Goal: Check status: Check status

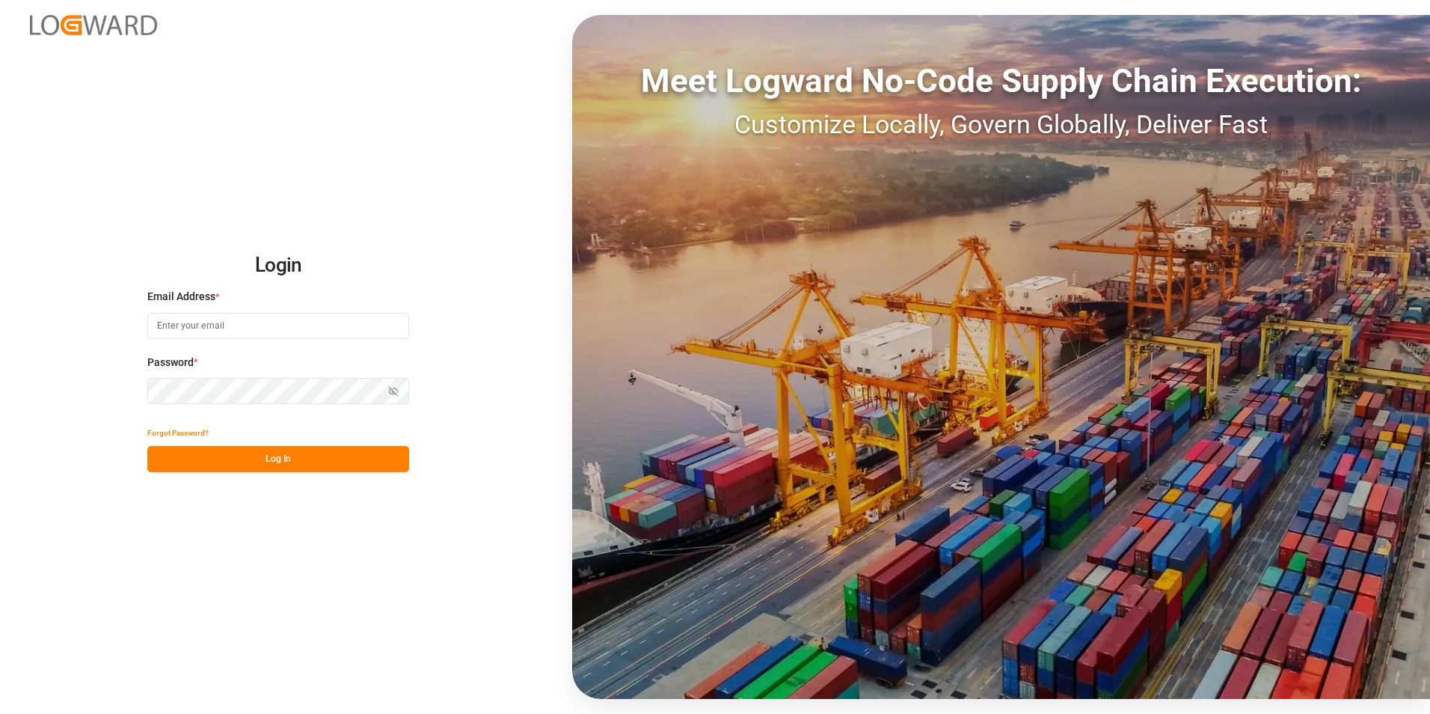
type input "[PERSON_NAME][EMAIL_ADDRESS][PERSON_NAME][DOMAIN_NAME]"
click at [272, 459] on button "Log In" at bounding box center [278, 459] width 262 height 26
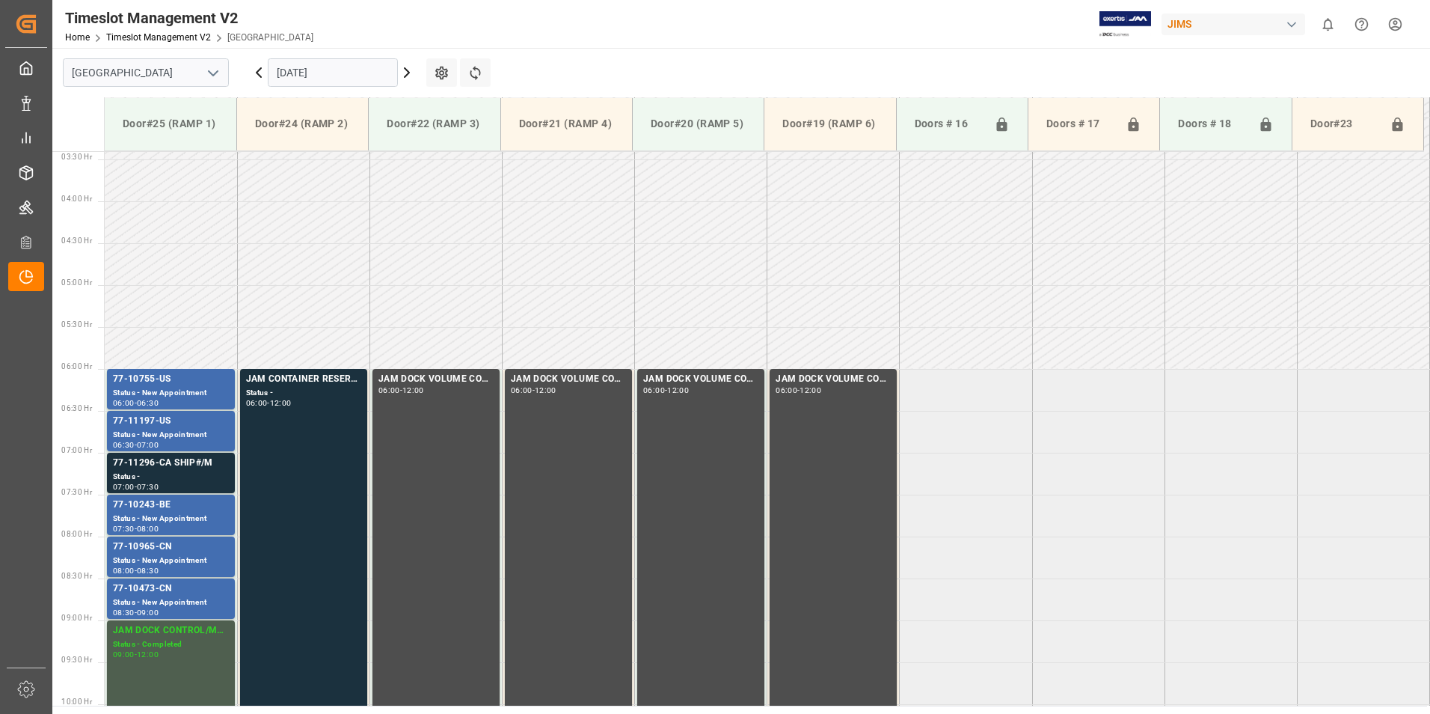
scroll to position [494, 0]
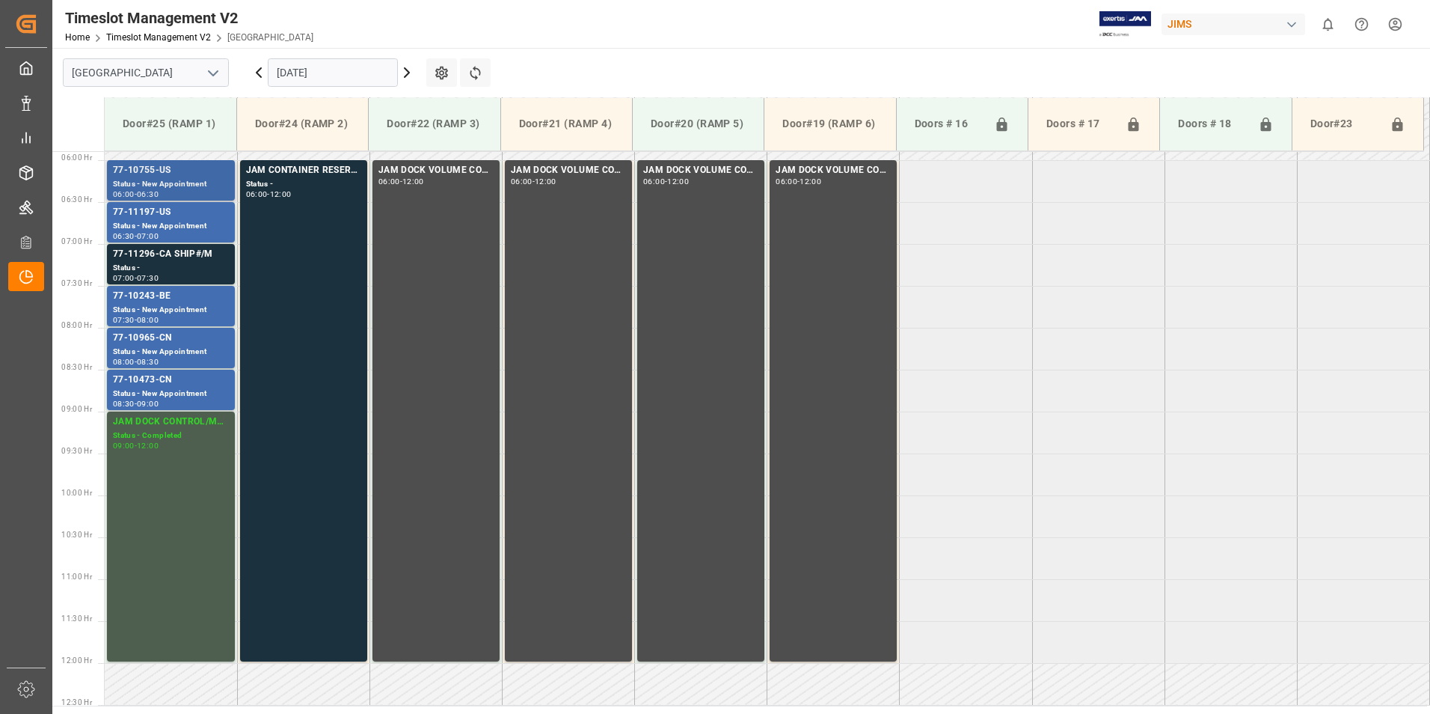
click at [143, 168] on div "77-10755-US" at bounding box center [171, 170] width 116 height 15
click at [143, 212] on div "77-11197-US" at bounding box center [171, 212] width 116 height 15
click at [150, 253] on div "77-11296-CA SHIP#/M" at bounding box center [171, 254] width 116 height 15
click at [147, 298] on div "77-10243-BE" at bounding box center [171, 296] width 116 height 15
click at [149, 331] on div "77-10965-CN" at bounding box center [171, 338] width 116 height 15
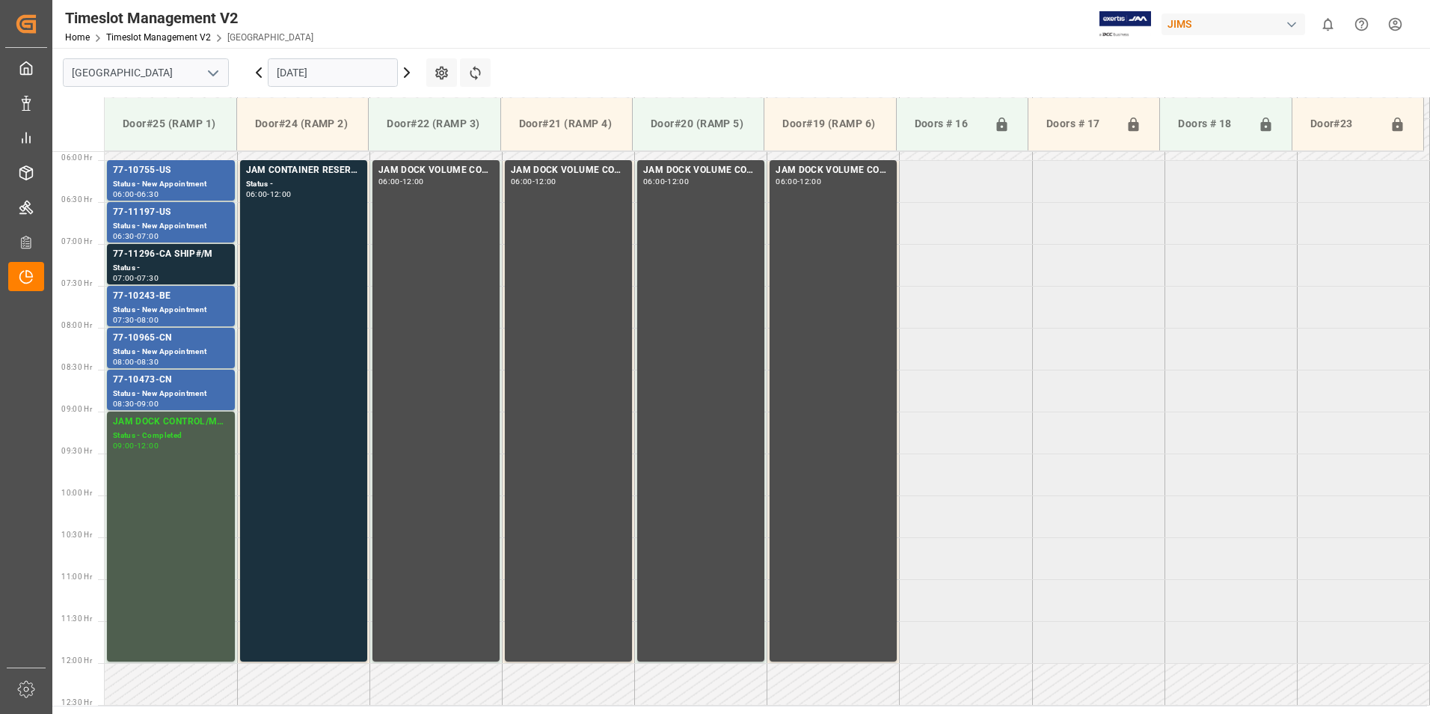
click at [145, 376] on div "77-10473-CN" at bounding box center [171, 380] width 116 height 15
click at [145, 347] on div "Status - New Appointment" at bounding box center [171, 352] width 116 height 13
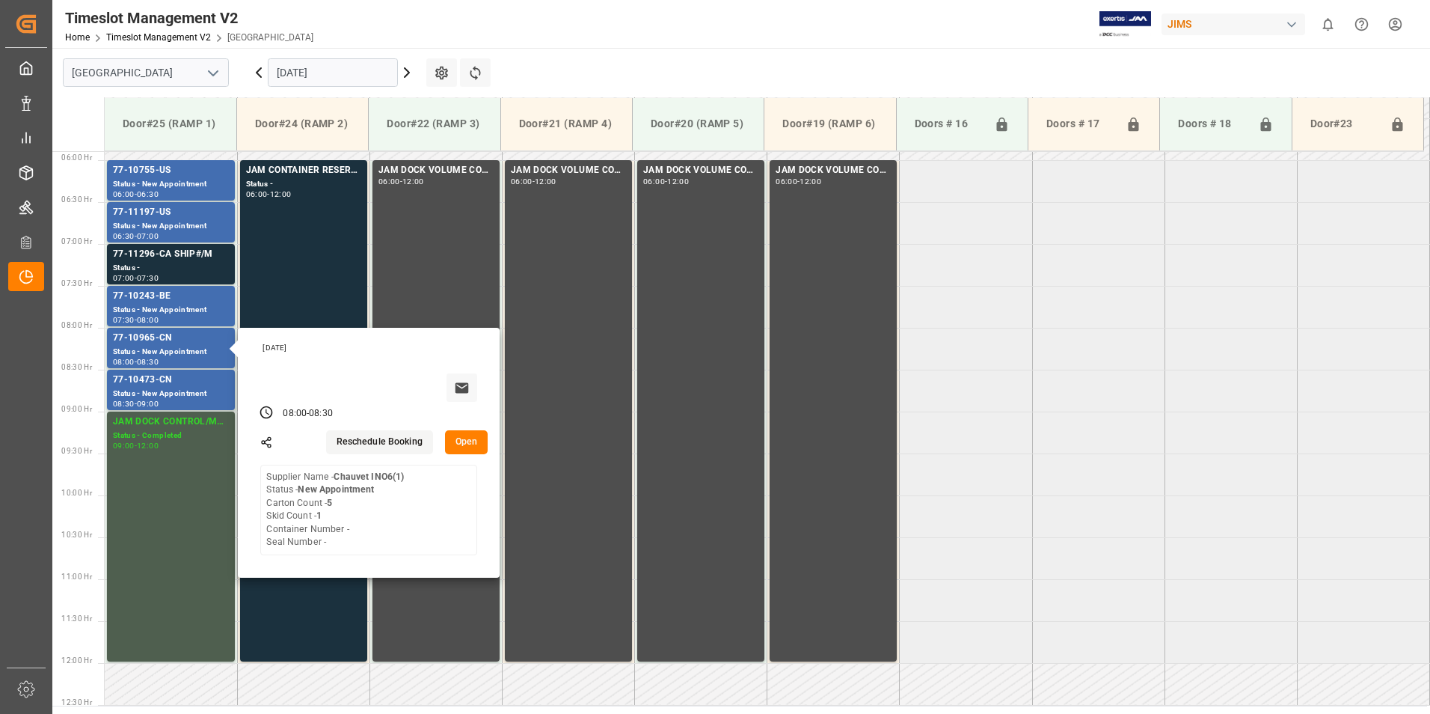
click at [324, 71] on input "[DATE]" at bounding box center [333, 72] width 130 height 28
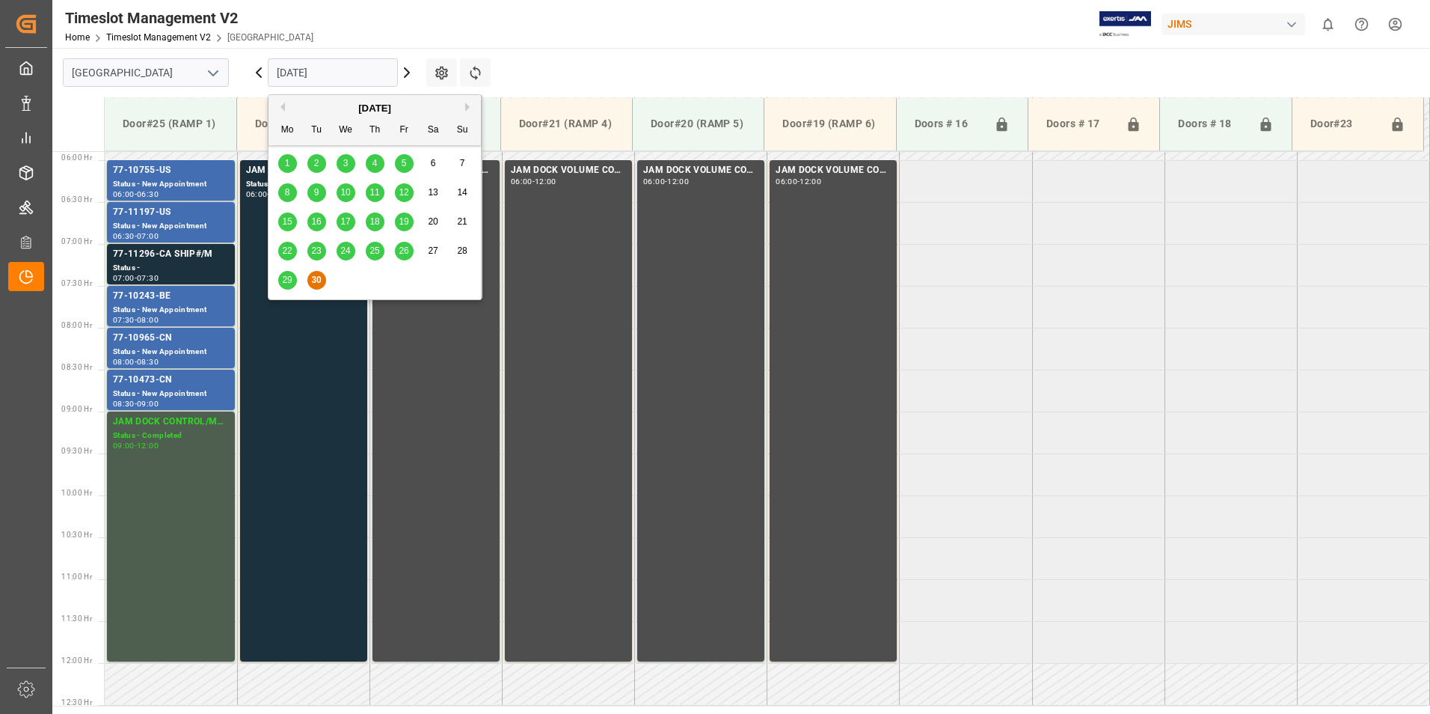
click at [465, 106] on button "Next Month" at bounding box center [469, 106] width 9 height 9
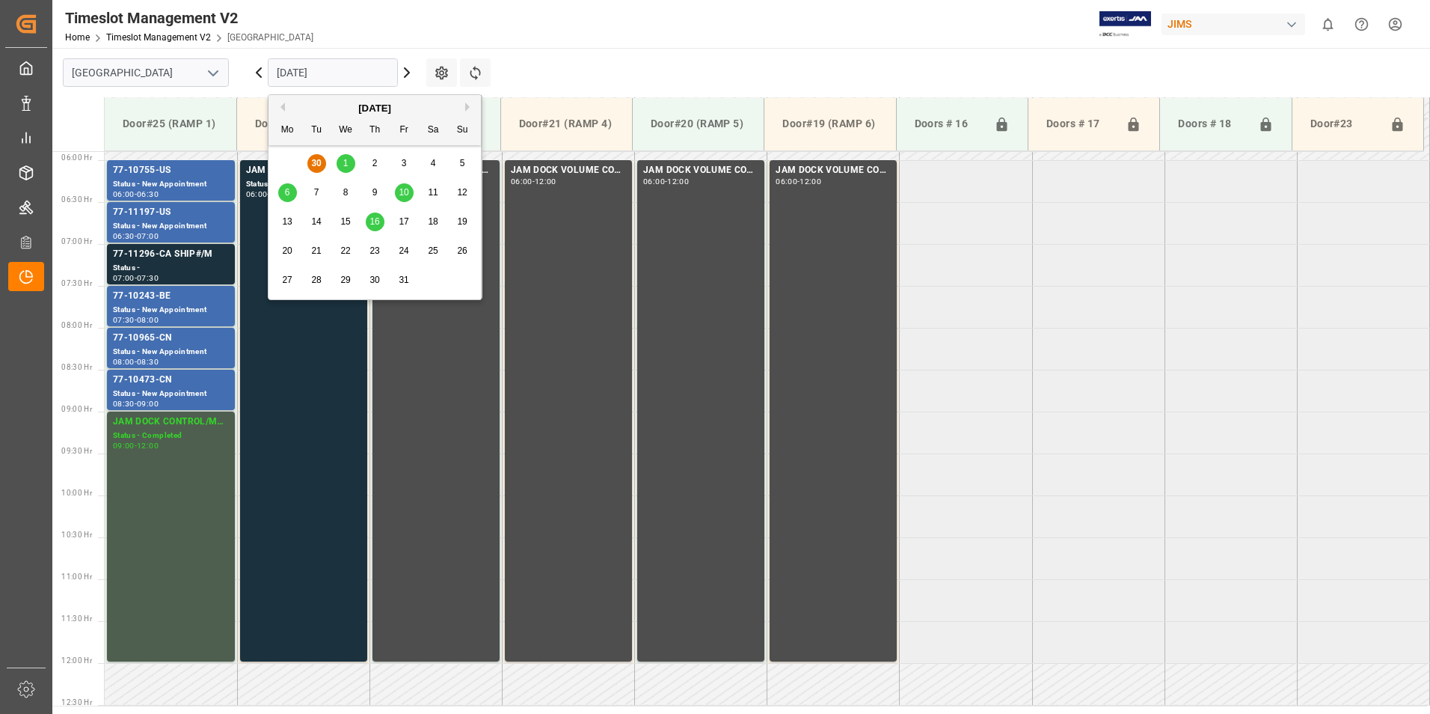
click at [343, 162] on span "1" at bounding box center [345, 163] width 5 height 10
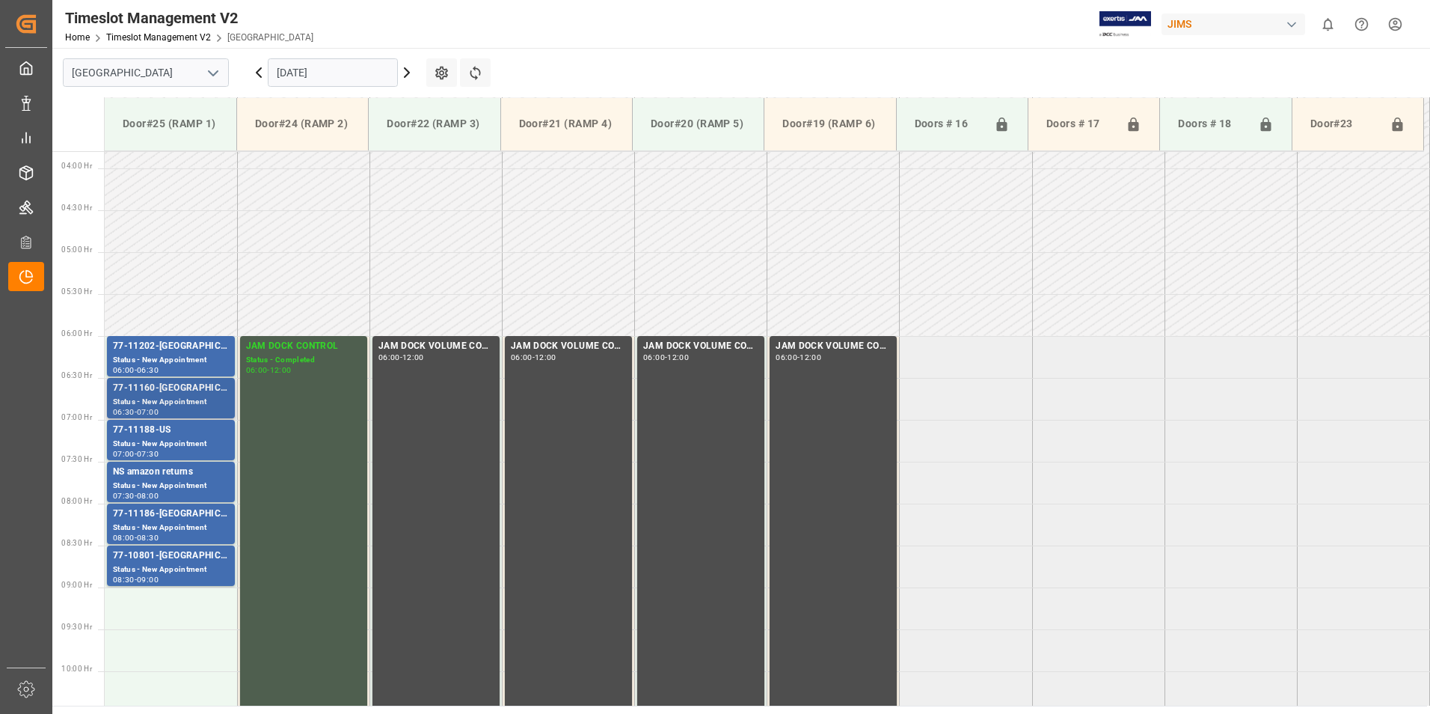
scroll to position [269, 0]
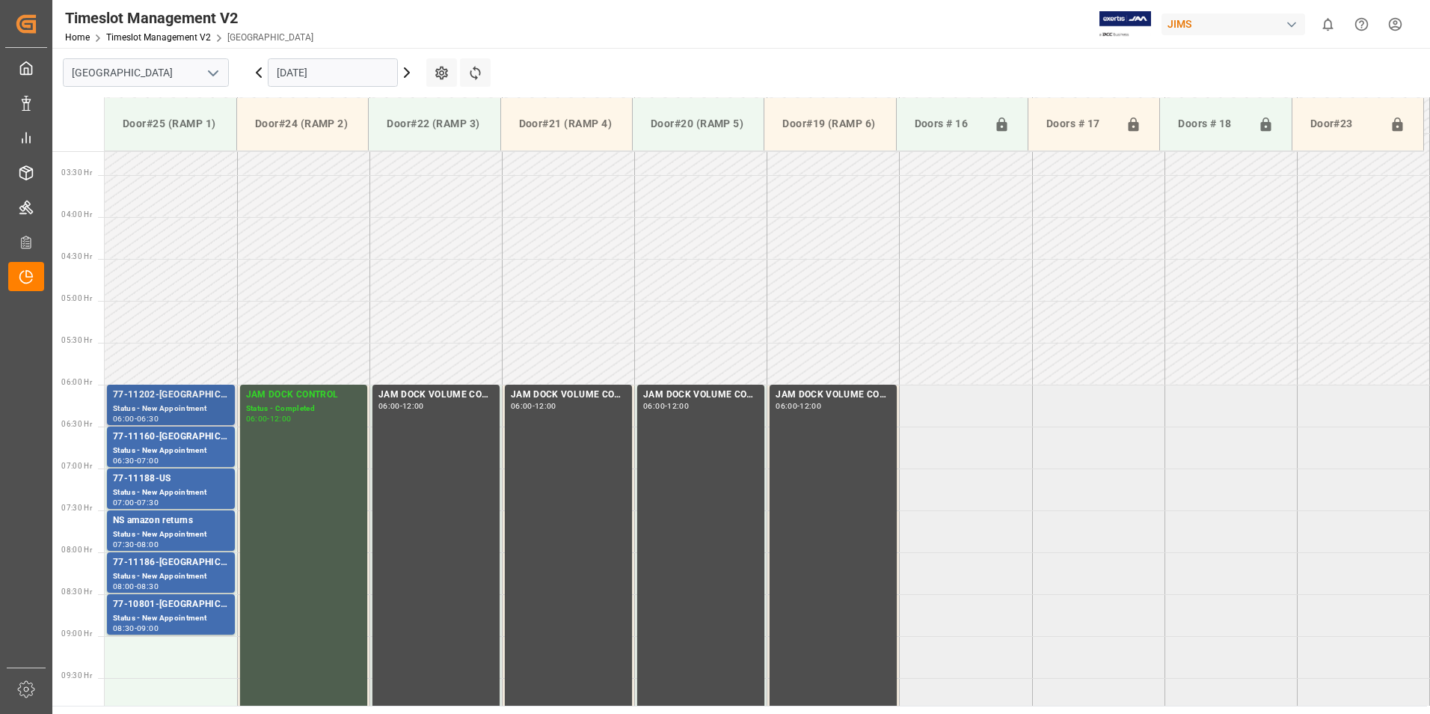
click at [166, 402] on div "77-11202-[GEOGRAPHIC_DATA]" at bounding box center [171, 394] width 116 height 15
click at [145, 435] on div "77-11160-[GEOGRAPHIC_DATA]" at bounding box center [171, 436] width 116 height 15
click at [153, 478] on div "77-11188-US" at bounding box center [171, 478] width 116 height 15
click at [159, 557] on div "77-11186-[GEOGRAPHIC_DATA]" at bounding box center [171, 562] width 116 height 15
click at [159, 565] on div "77-11186-[GEOGRAPHIC_DATA]" at bounding box center [171, 562] width 116 height 15
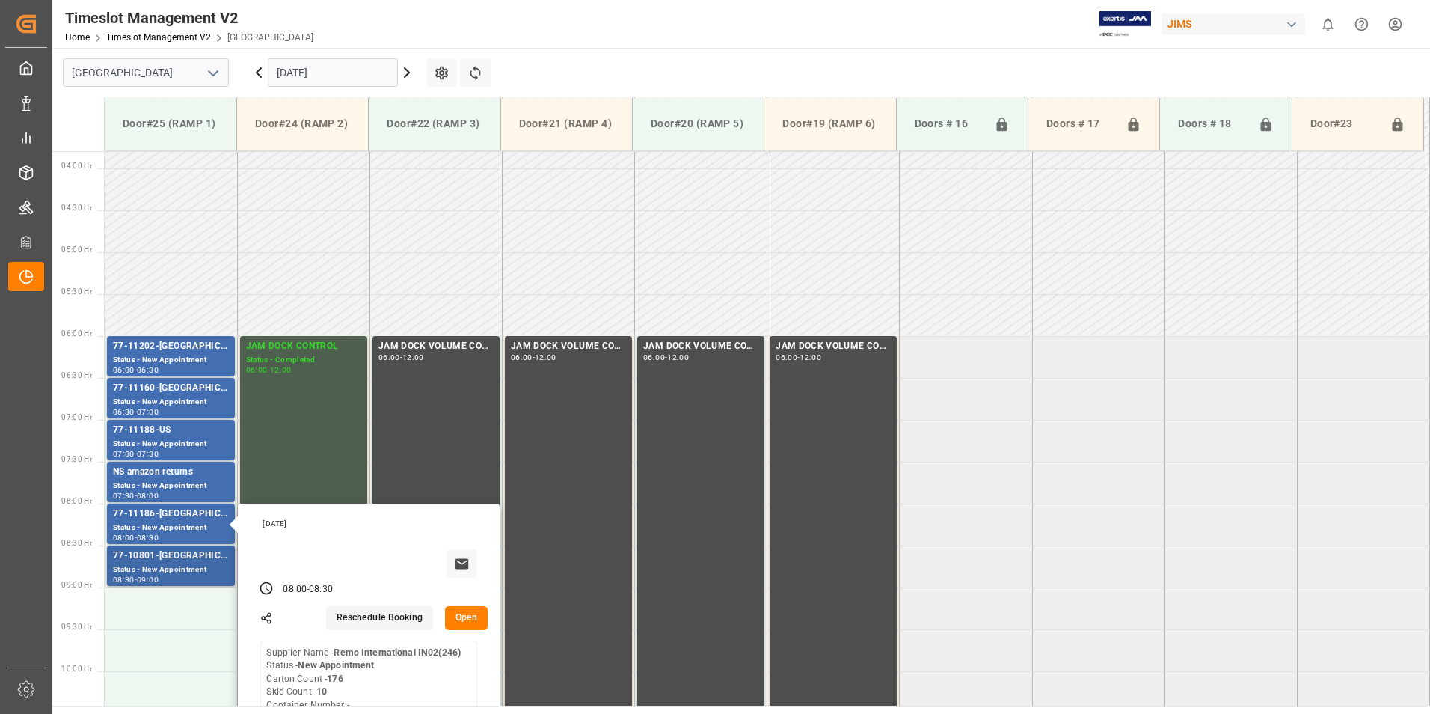
scroll to position [344, 0]
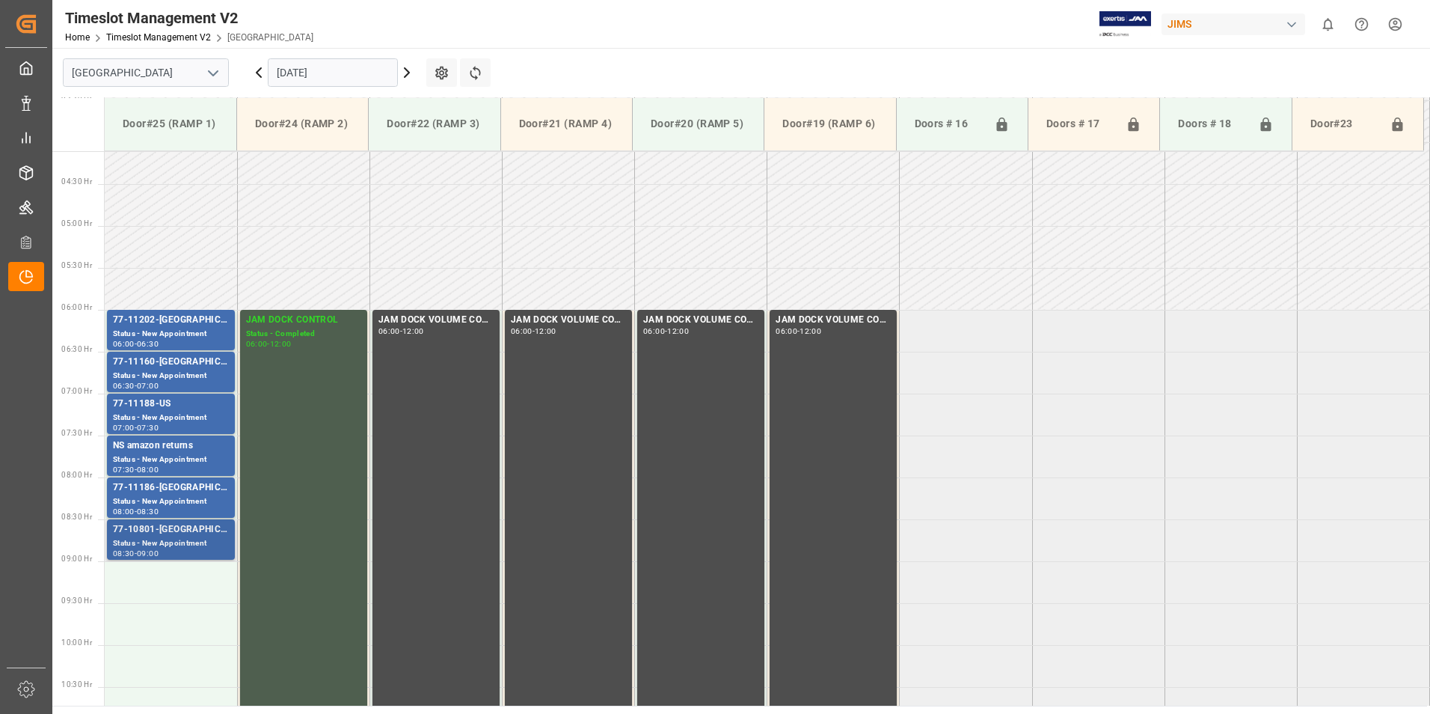
click at [149, 533] on div "77-10801-[GEOGRAPHIC_DATA]" at bounding box center [171, 529] width 116 height 15
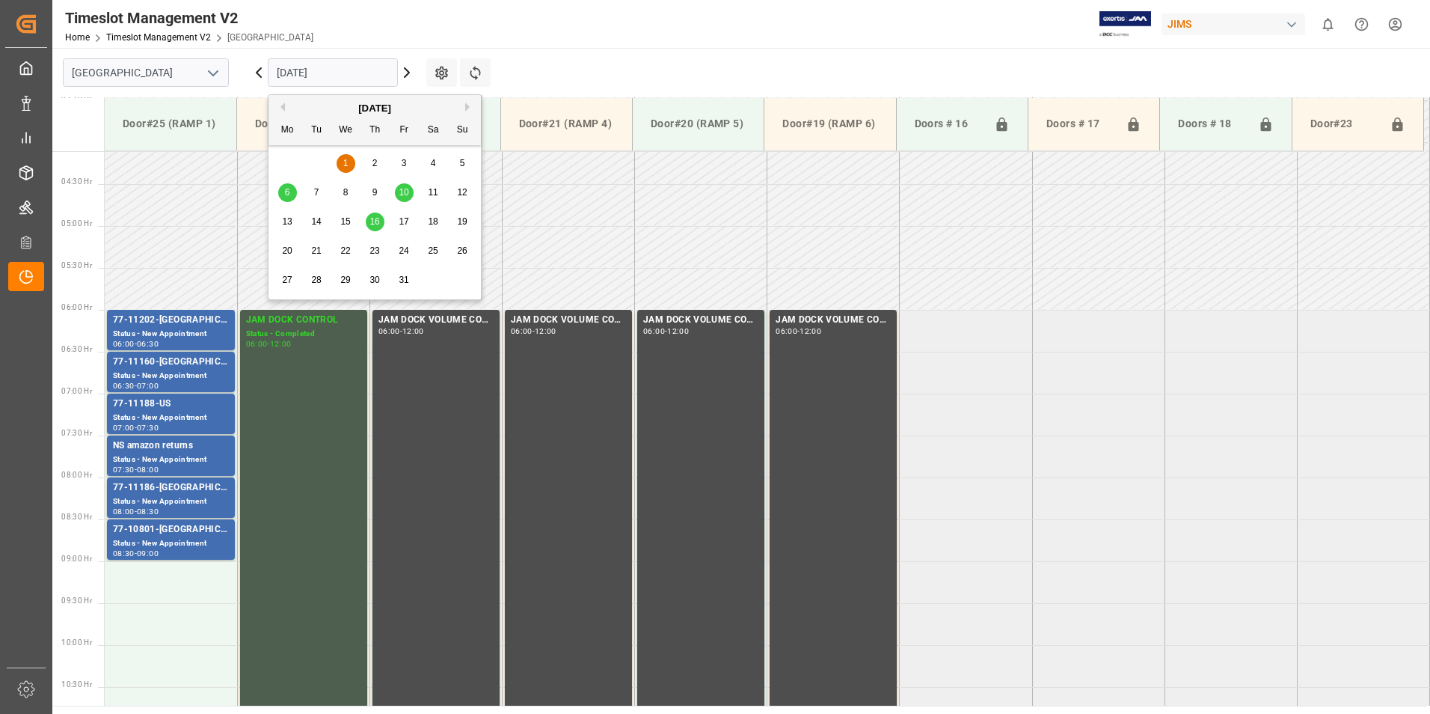
click at [330, 69] on input "[DATE]" at bounding box center [333, 72] width 130 height 28
click at [140, 326] on div "77-11202-[GEOGRAPHIC_DATA]" at bounding box center [171, 320] width 116 height 15
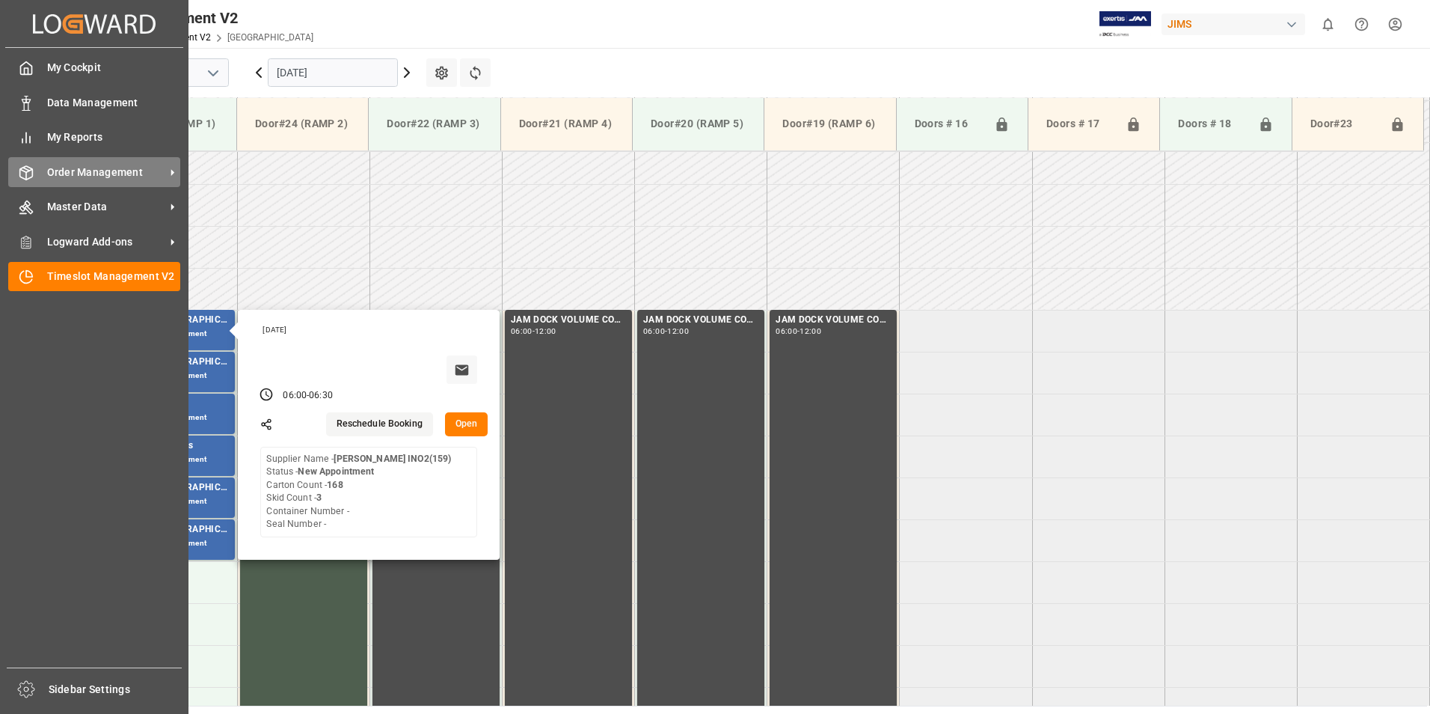
click at [56, 178] on span "Order Management" at bounding box center [106, 173] width 118 height 16
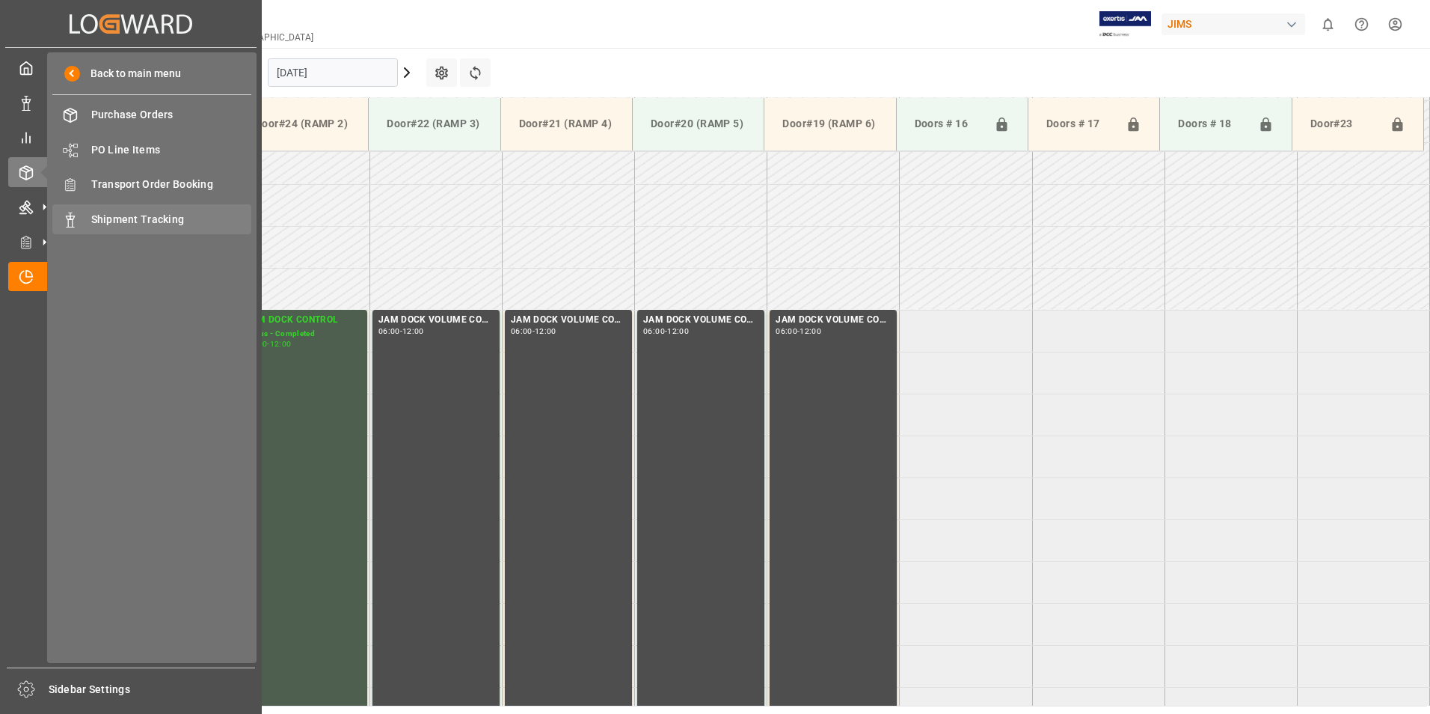
click at [131, 224] on span "Shipment Tracking" at bounding box center [171, 220] width 161 height 16
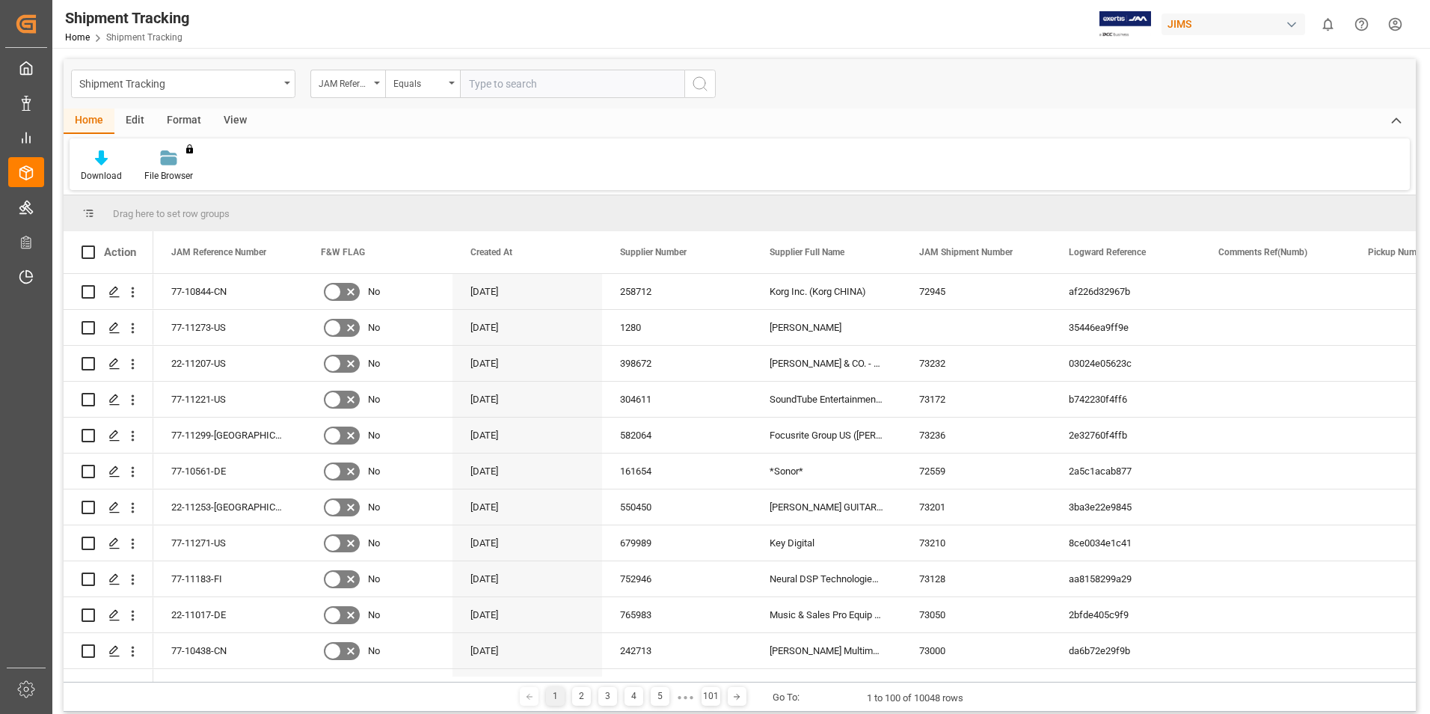
click at [491, 83] on input "text" at bounding box center [572, 84] width 224 height 28
type input "77-11160-[GEOGRAPHIC_DATA]"
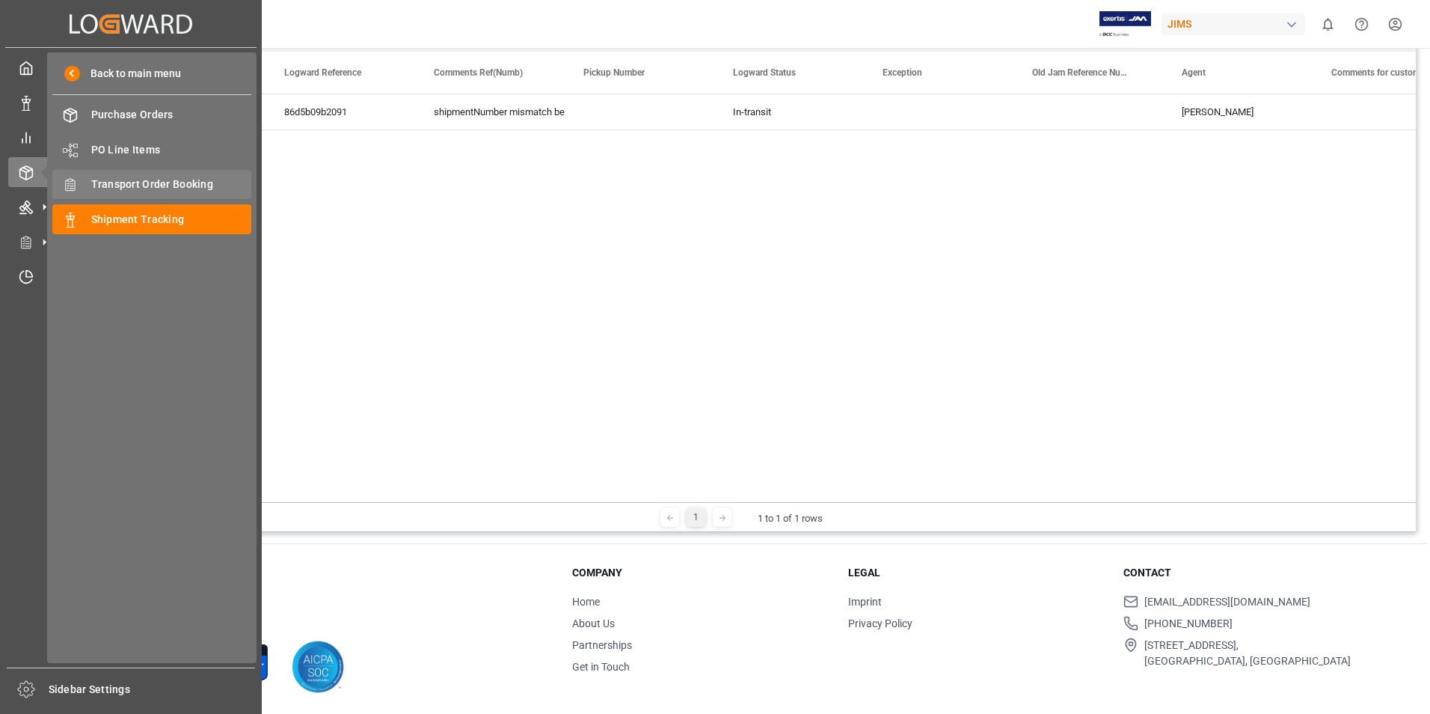
click at [133, 186] on span "Transport Order Booking" at bounding box center [171, 185] width 161 height 16
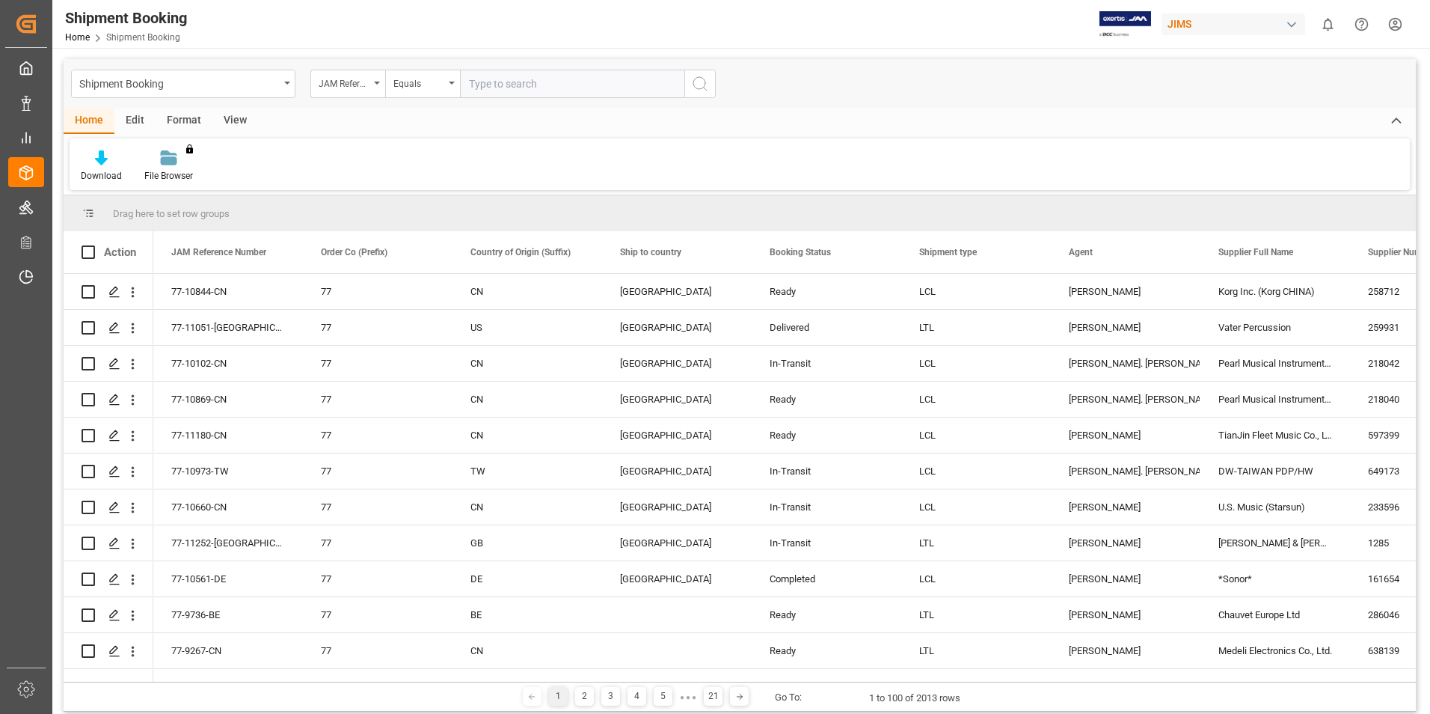
drag, startPoint x: 478, startPoint y: 82, endPoint x: 634, endPoint y: 81, distance: 155.6
click at [485, 82] on input "text" at bounding box center [572, 84] width 224 height 28
paste input "77-11160-[GEOGRAPHIC_DATA]"
type input "77-11160-[GEOGRAPHIC_DATA]"
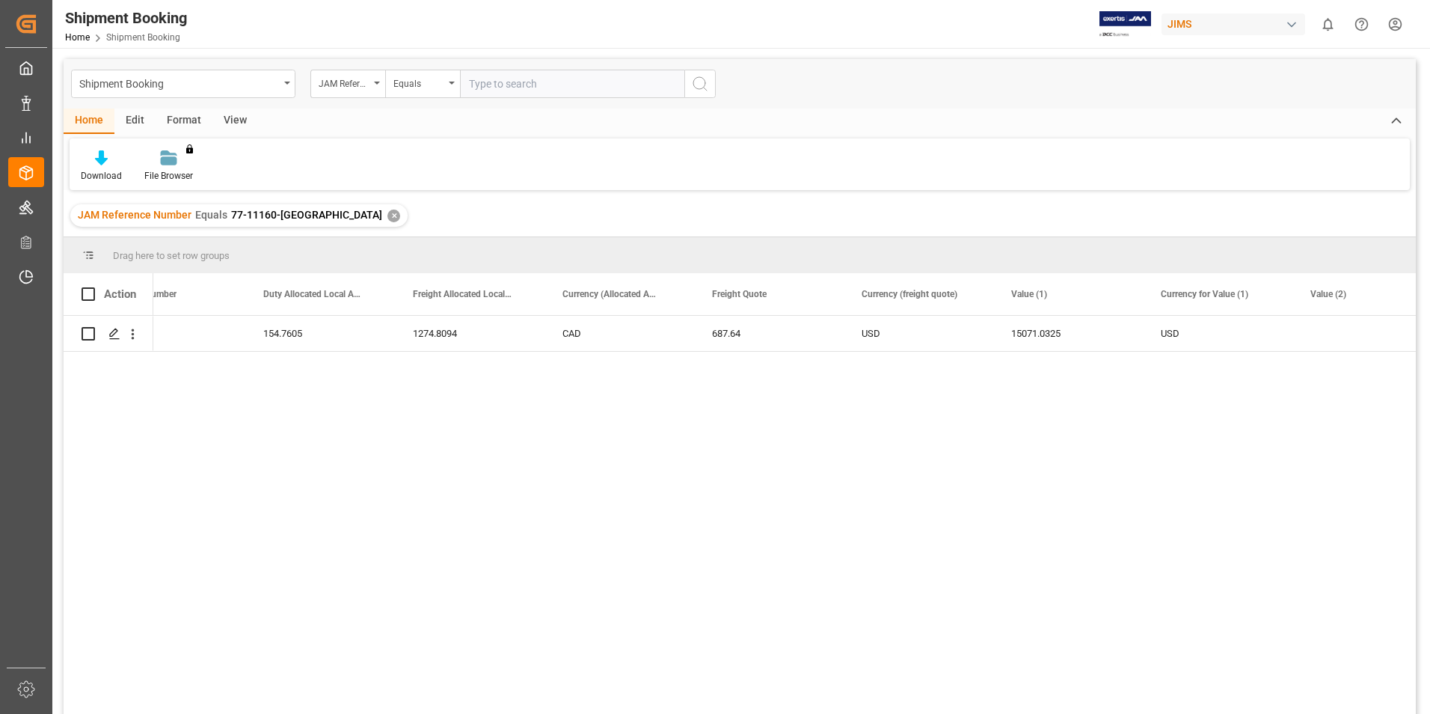
click at [387, 220] on div "✕" at bounding box center [393, 215] width 13 height 13
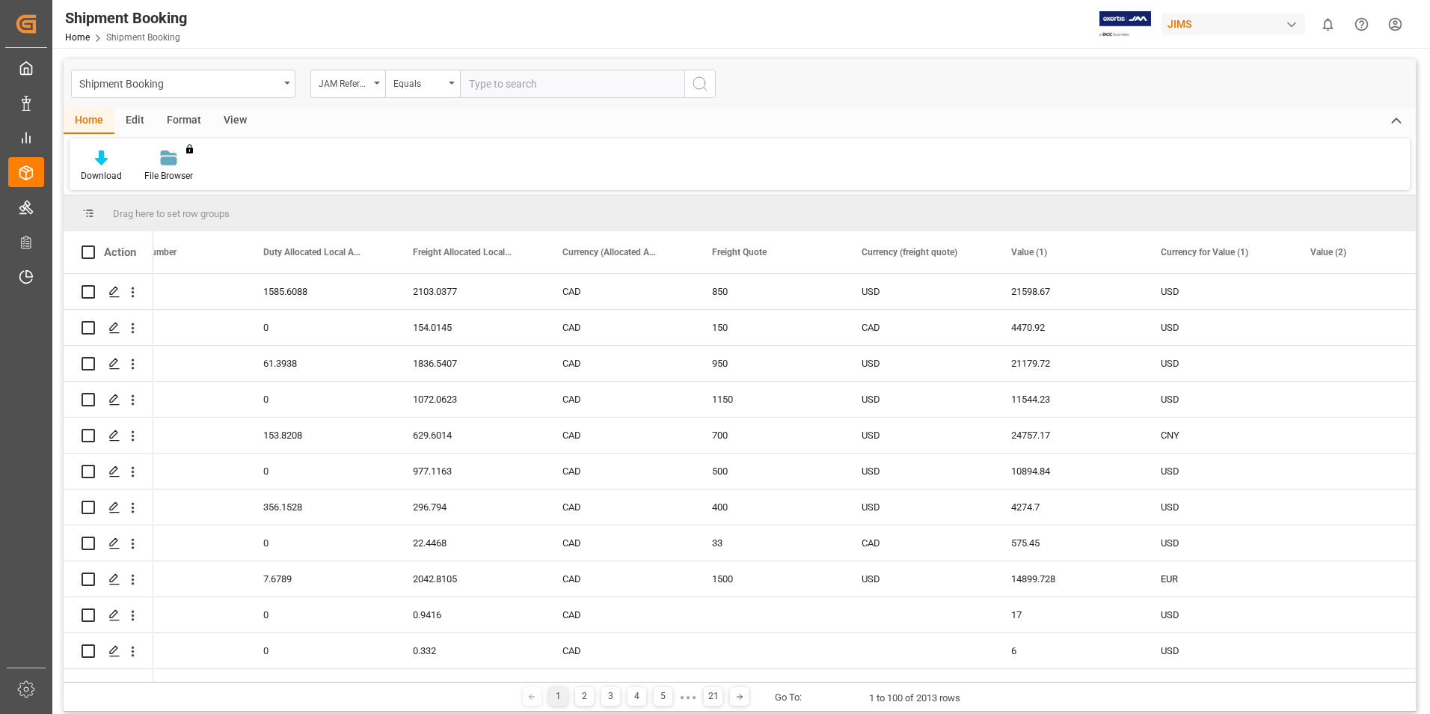
click at [496, 84] on input "text" at bounding box center [572, 84] width 224 height 28
paste input "77-11186-[GEOGRAPHIC_DATA]"
type input "77-11186-[GEOGRAPHIC_DATA]"
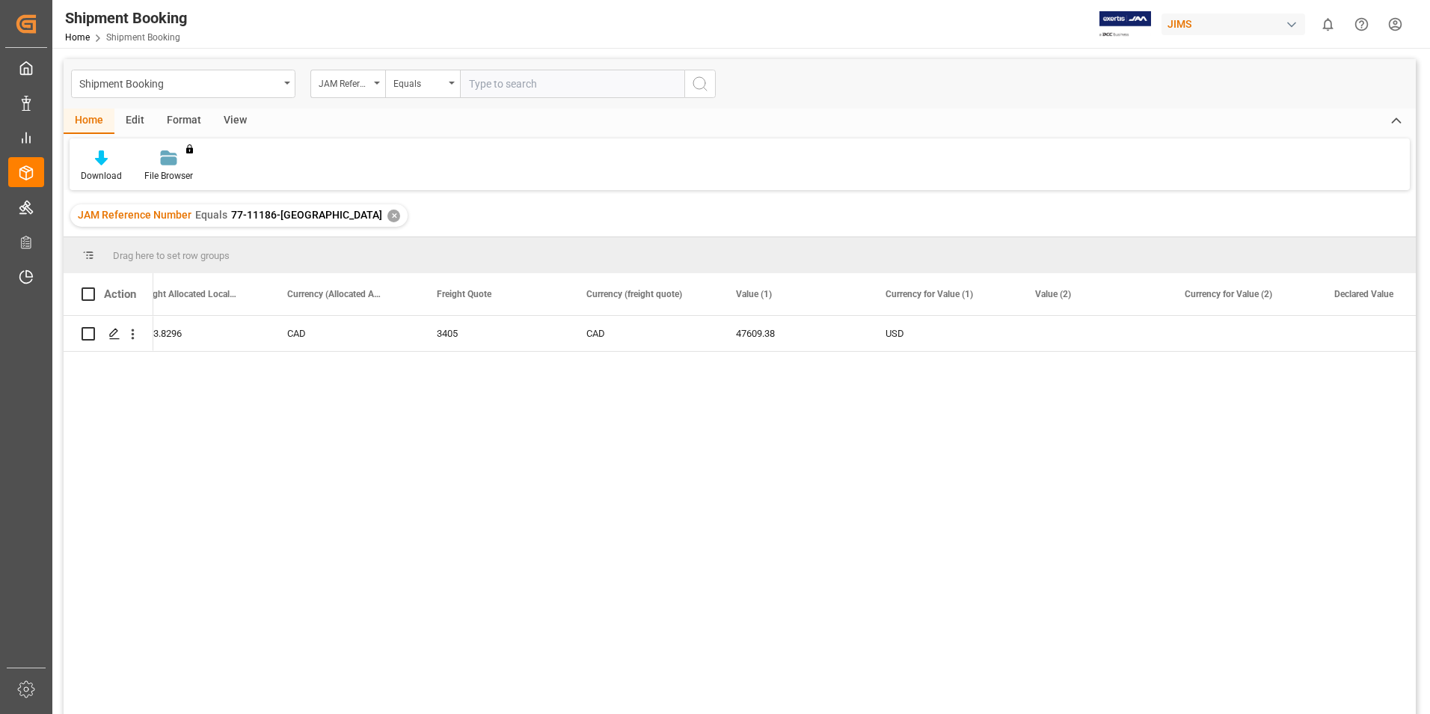
click at [387, 216] on div "✕" at bounding box center [393, 215] width 13 height 13
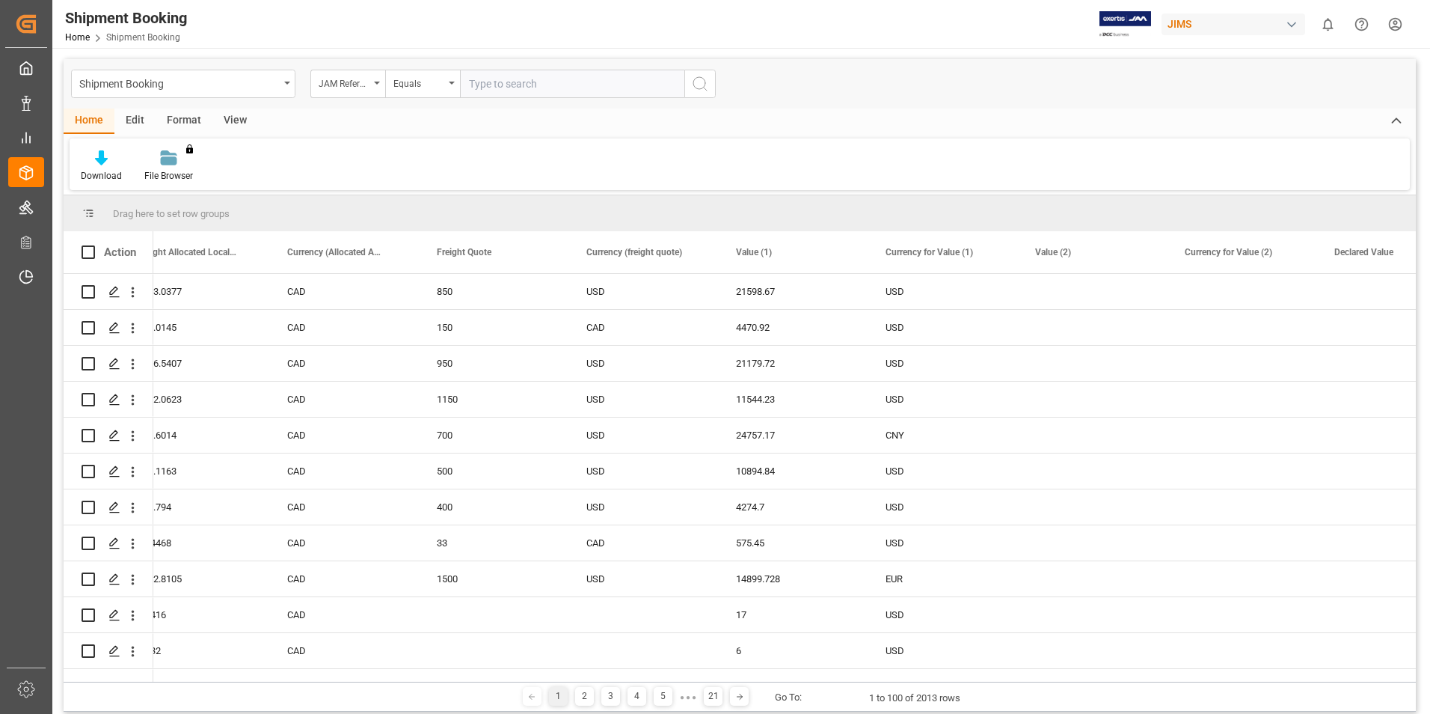
click at [498, 81] on input "text" at bounding box center [572, 84] width 224 height 28
paste input "77-11202-[GEOGRAPHIC_DATA]"
type input "77-11202-[GEOGRAPHIC_DATA]"
click at [694, 85] on icon "search button" at bounding box center [700, 84] width 18 height 18
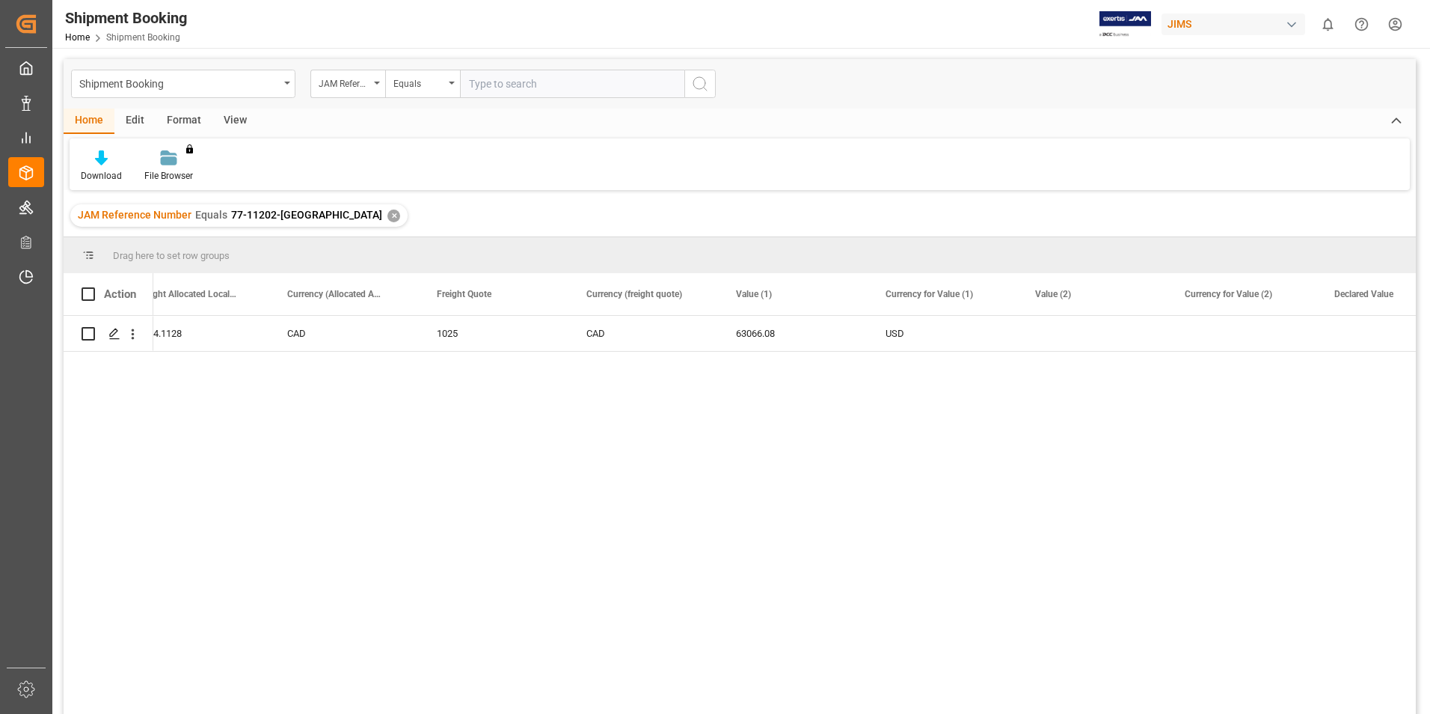
click at [387, 215] on div "✕" at bounding box center [393, 215] width 13 height 13
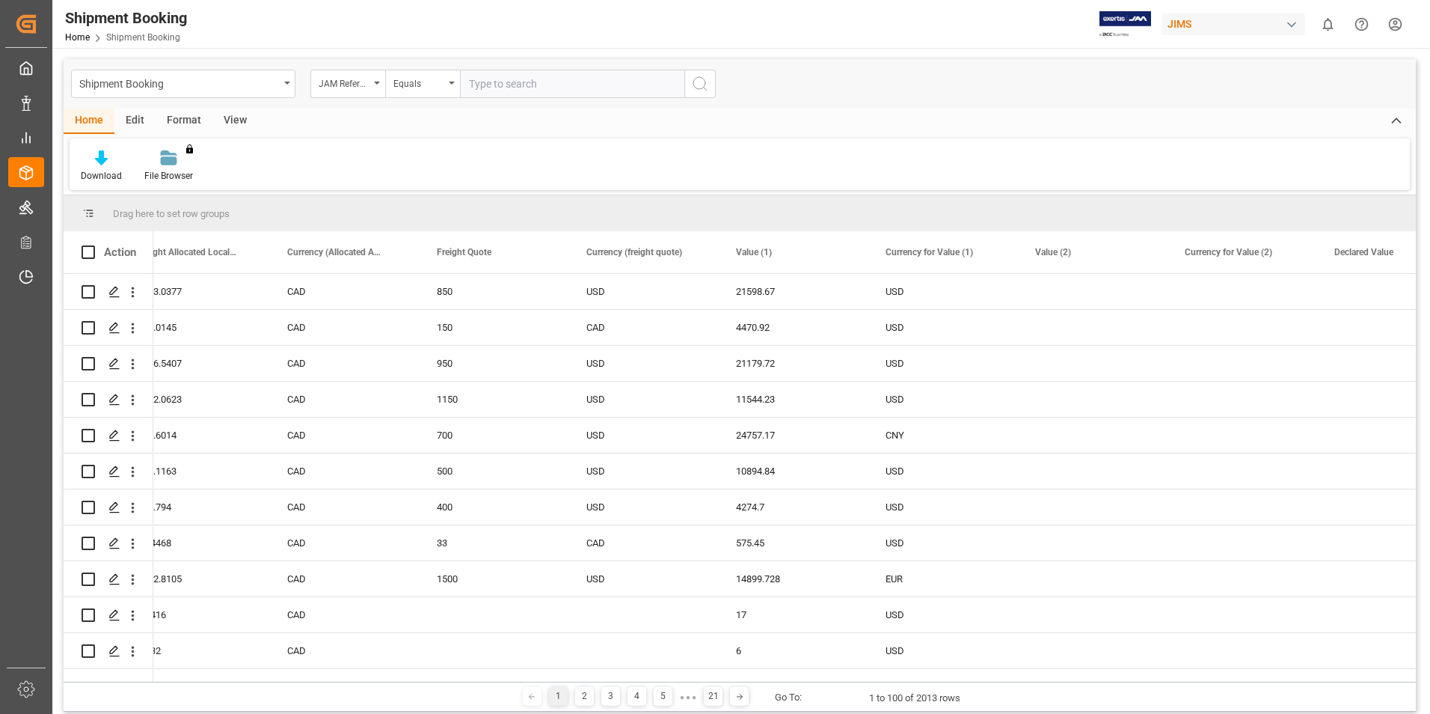
click at [517, 85] on input "text" at bounding box center [572, 84] width 224 height 28
paste input "77-11186-[GEOGRAPHIC_DATA]"
type input "77-11186-[GEOGRAPHIC_DATA]"
click at [705, 84] on circle "search button" at bounding box center [699, 83] width 12 height 12
